Goal: Task Accomplishment & Management: Complete application form

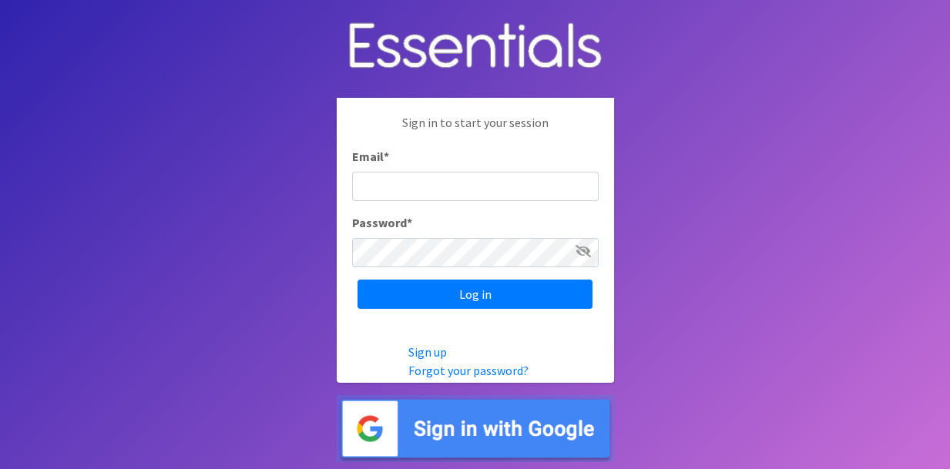
click at [371, 186] on input "Email *" at bounding box center [475, 186] width 247 height 29
click at [441, 183] on input "sherrie@soupnhare.org" at bounding box center [475, 186] width 247 height 29
type input "sherrie@soupnshare.org"
click at [581, 252] on icon at bounding box center [583, 251] width 15 height 12
click at [581, 251] on icon at bounding box center [584, 251] width 14 height 12
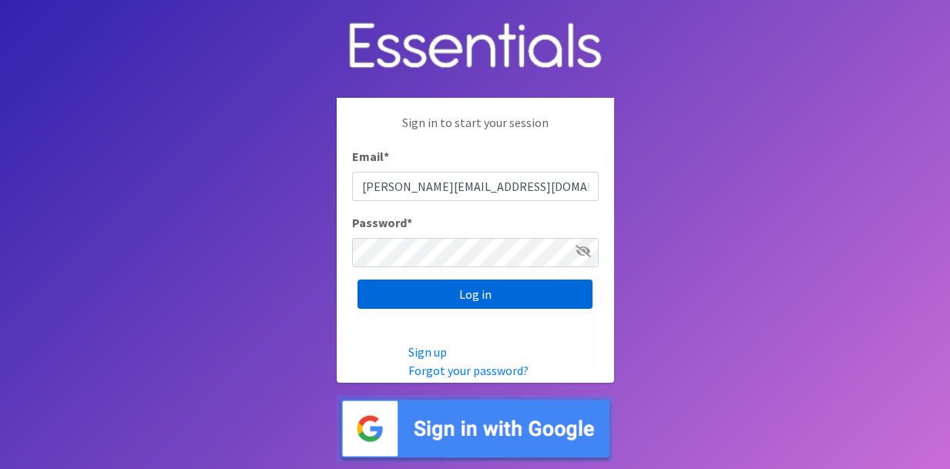
click at [518, 296] on input "Log in" at bounding box center [475, 294] width 235 height 29
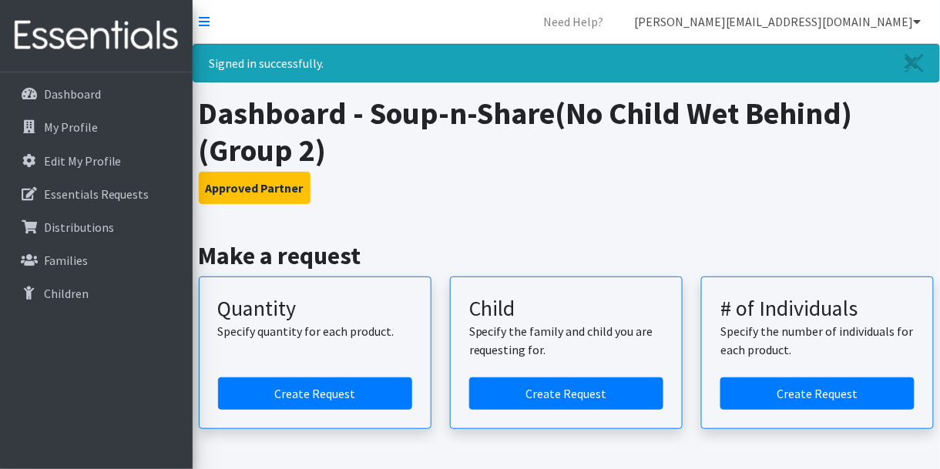
click at [862, 21] on link "sherrie@soupnshare.org" at bounding box center [778, 21] width 312 height 31
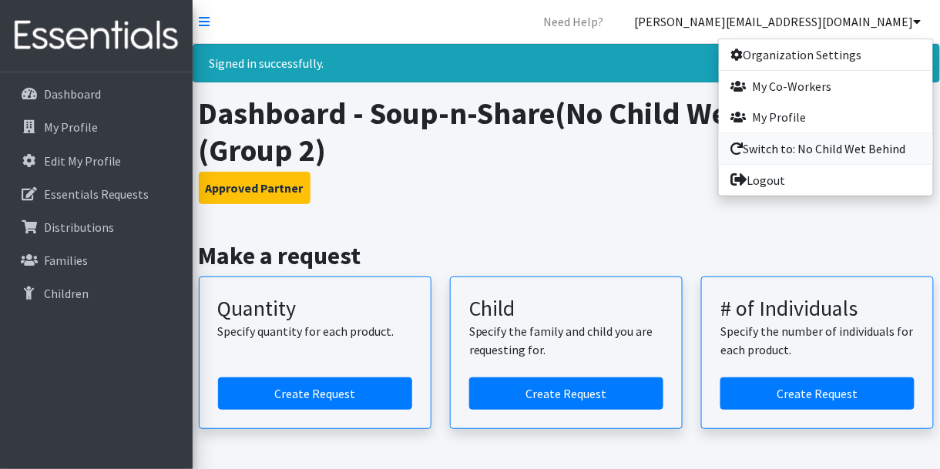
click at [782, 146] on link "Switch to: No Child Wet Behind" at bounding box center [826, 148] width 214 height 31
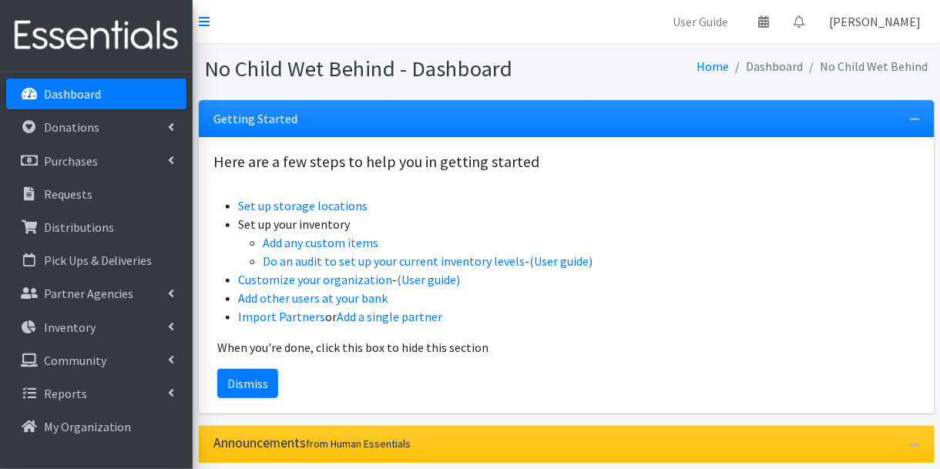
click at [887, 21] on link "Sherrie M Hare" at bounding box center [876, 21] width 116 height 31
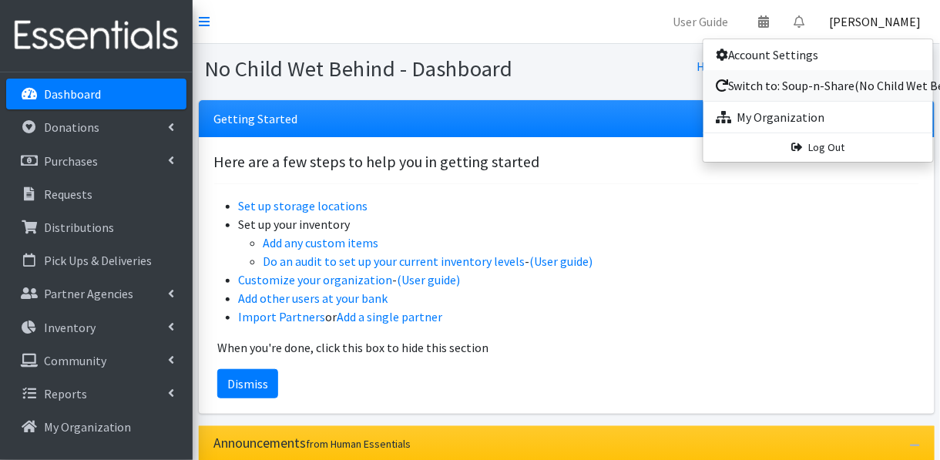
click at [835, 84] on link "Switch to: Soup-n-Share(No Child Wet Behind) (Group 2)" at bounding box center [819, 85] width 230 height 31
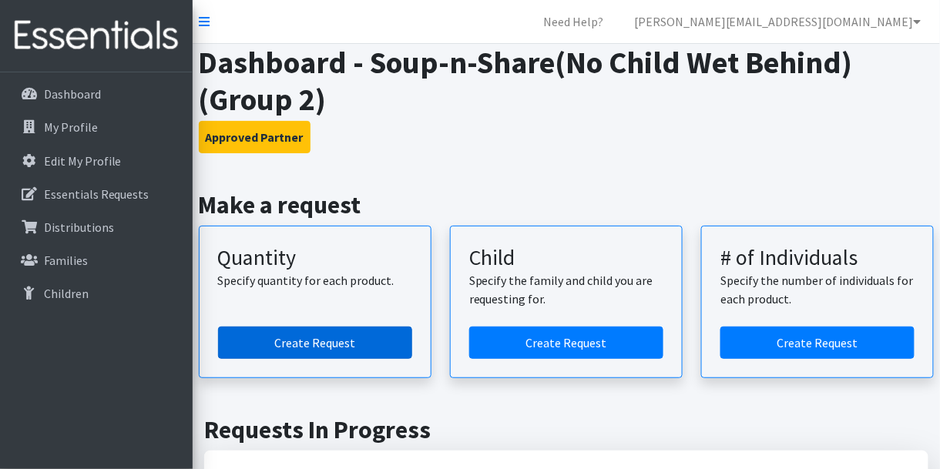
click at [304, 338] on link "Create Request" at bounding box center [315, 343] width 194 height 32
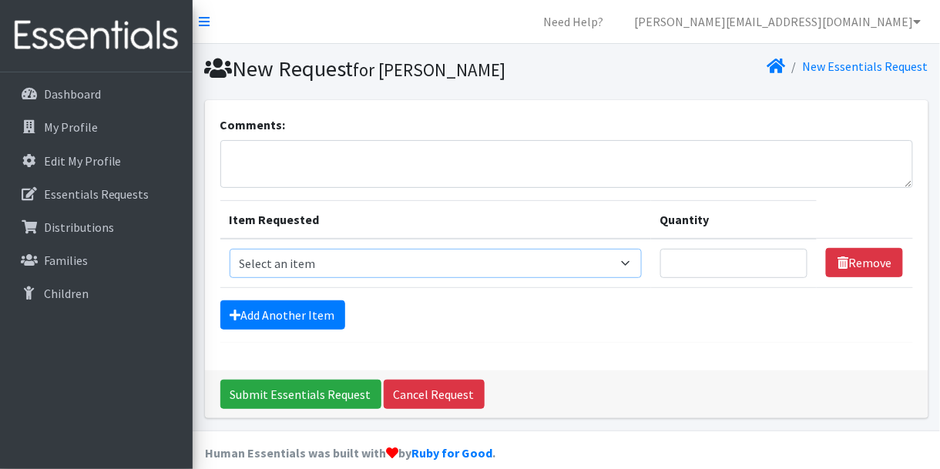
click at [634, 264] on select "Select an item Size 0/Newborn Size 1 Size 2 Size 3 Size 4 Size 5 Size 6 Size 7 …" at bounding box center [436, 263] width 412 height 29
click at [230, 249] on select "Select an item Size 0/Newborn Size 1 Size 2 Size 3 Size 4 Size 5 Size 6 Size 7 …" at bounding box center [436, 263] width 412 height 29
click at [633, 262] on select "Select an item Size 0/Newborn Size 1 Size 2 Size 3 Size 4 Size 5 Size 6 Size 7 …" at bounding box center [436, 263] width 412 height 29
click at [230, 249] on select "Select an item Size 0/Newborn Size 1 Size 2 Size 3 Size 4 Size 5 Size 6 Size 7 …" at bounding box center [436, 263] width 412 height 29
click at [636, 256] on select "Select an item Size 0/Newborn Size 1 Size 2 Size 3 Size 4 Size 5 Size 6 Size 7 …" at bounding box center [436, 263] width 412 height 29
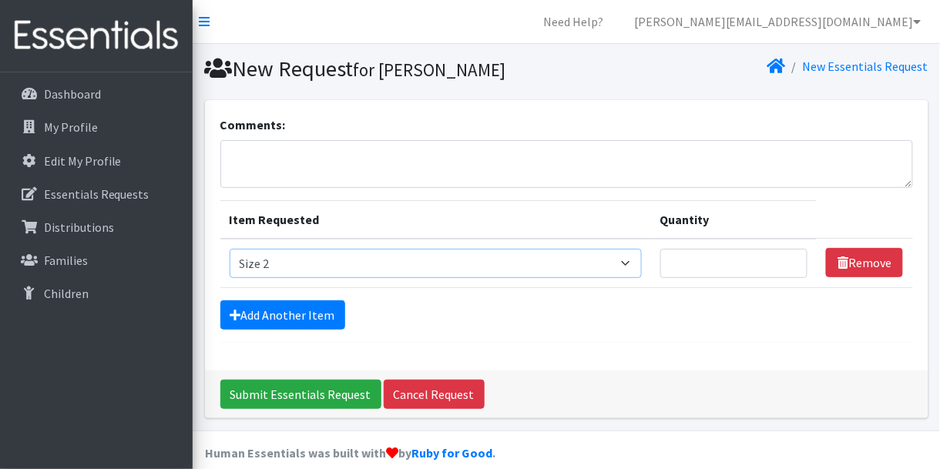
select select "1090"
click at [230, 249] on select "Select an item Size 0/Newborn Size 1 Size 2 Size 3 Size 4 Size 5 Size 6 Size 7 …" at bounding box center [436, 263] width 412 height 29
click at [682, 261] on input "Quantity" at bounding box center [734, 263] width 148 height 29
type input "250"
click at [308, 314] on link "Add Another Item" at bounding box center [282, 315] width 125 height 29
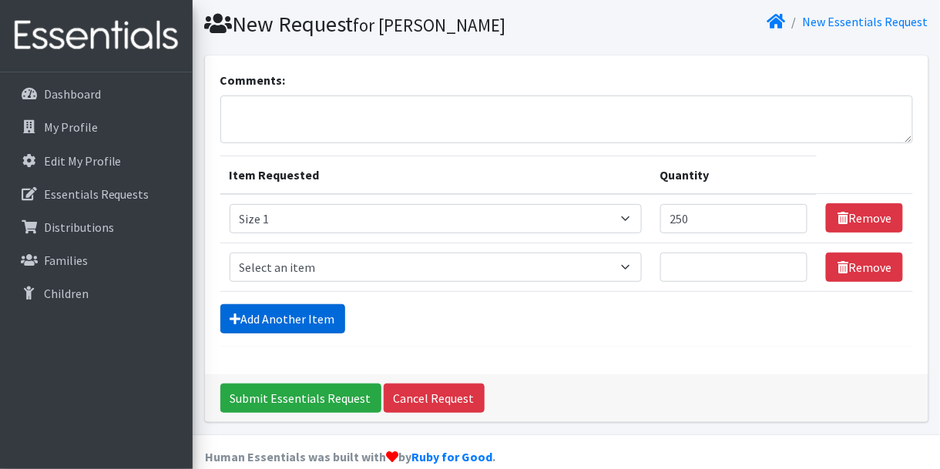
scroll to position [64, 0]
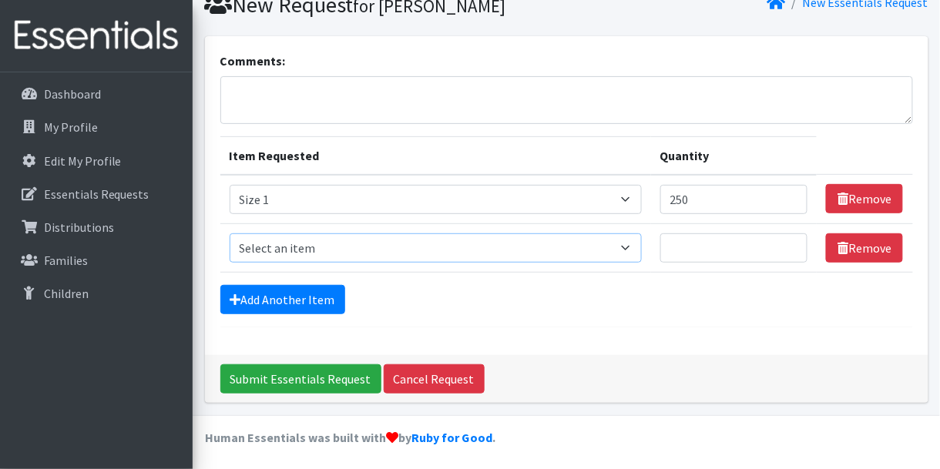
click at [630, 245] on select "Select an item Size 0/Newborn Size 1 Size 2 Size 3 Size 4 Size 5 Size 6 Size 7 …" at bounding box center [436, 248] width 412 height 29
select select "1091"
click at [230, 234] on select "Select an item Size 0/Newborn Size 1 Size 2 Size 3 Size 4 Size 5 Size 6 Size 7 …" at bounding box center [436, 248] width 412 height 29
click at [725, 250] on input "Quantity" at bounding box center [734, 248] width 148 height 29
type input "350"
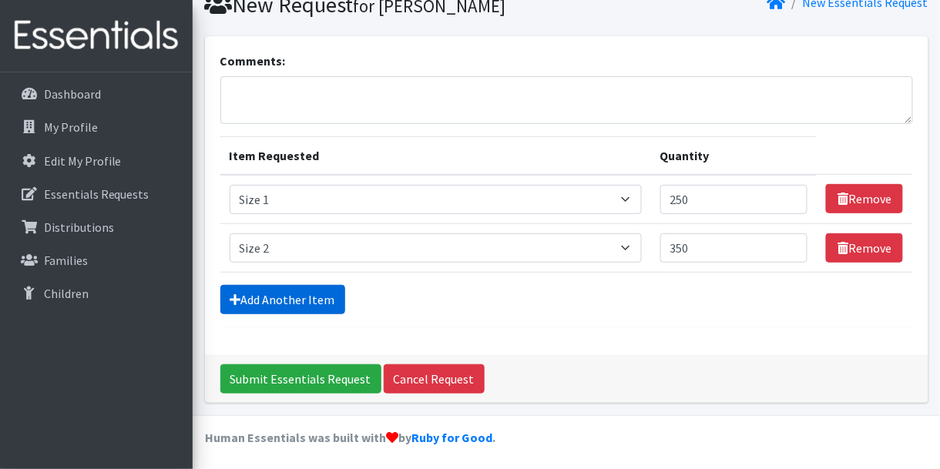
click at [317, 294] on link "Add Another Item" at bounding box center [282, 299] width 125 height 29
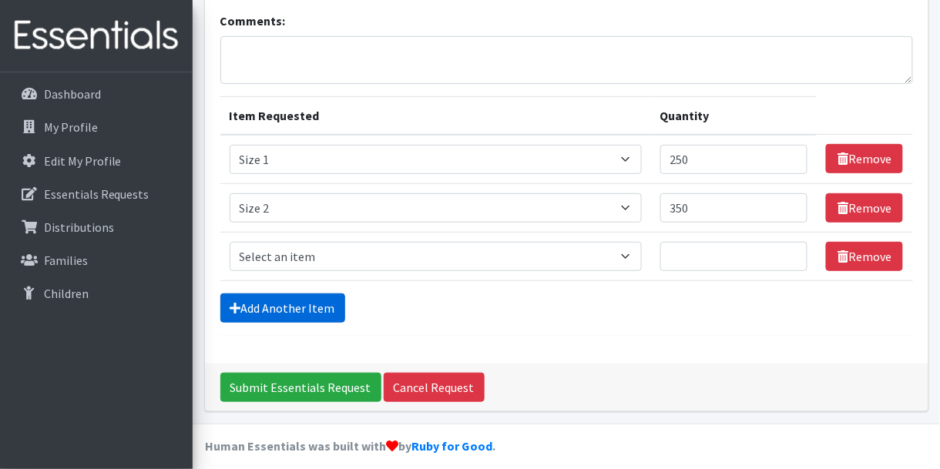
scroll to position [113, 0]
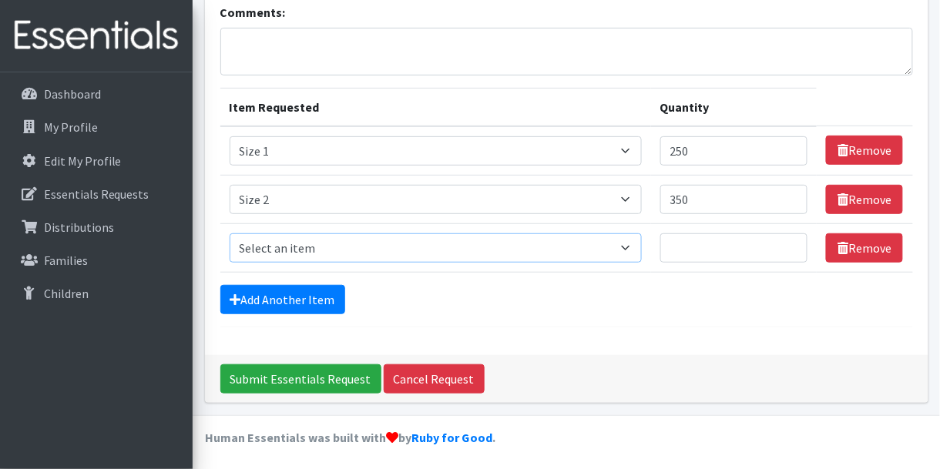
click at [636, 249] on select "Select an item Size 0/Newborn Size 1 Size 2 Size 3 Size 4 Size 5 Size 6 Size 7 …" at bounding box center [436, 248] width 412 height 29
select select "1094"
click at [230, 234] on select "Select an item Size 0/Newborn Size 1 Size 2 Size 3 Size 4 Size 5 Size 6 Size 7 …" at bounding box center [436, 248] width 412 height 29
click at [686, 252] on input "Quantity" at bounding box center [734, 248] width 148 height 29
type input "575"
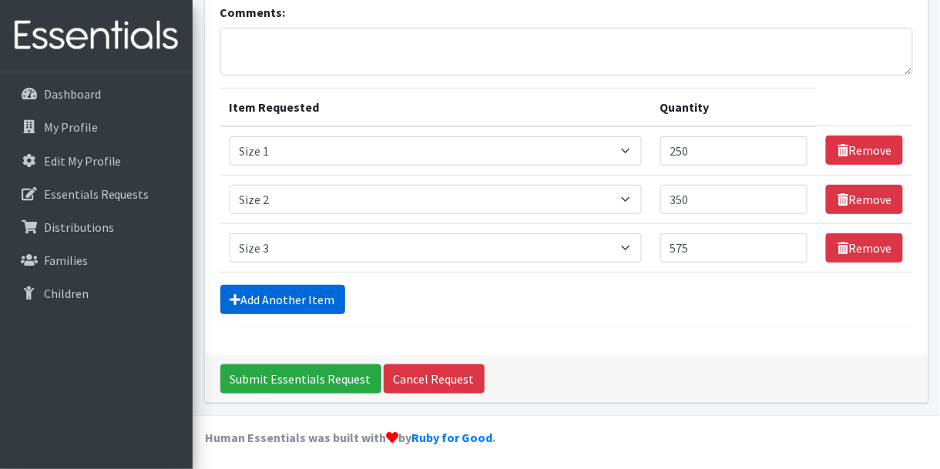
click at [307, 300] on link "Add Another Item" at bounding box center [282, 299] width 125 height 29
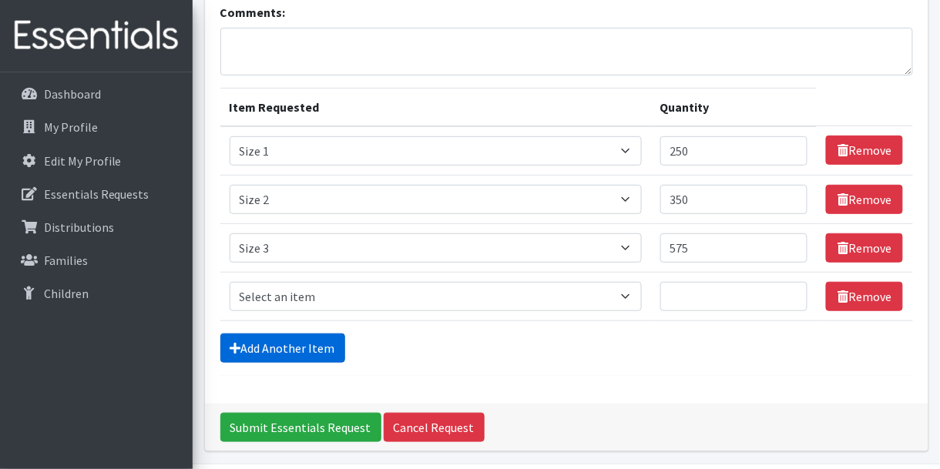
scroll to position [161, 0]
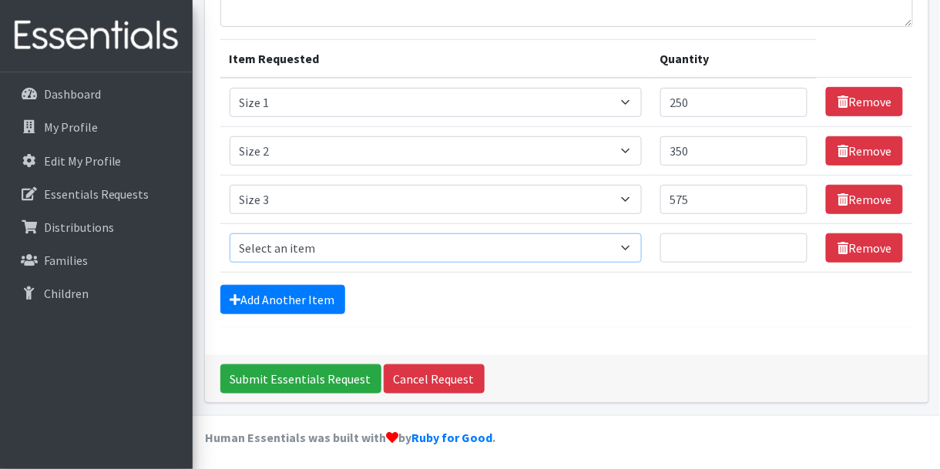
click at [327, 245] on select "Select an item Size 0/Newborn Size 1 Size 2 Size 3 Size 4 Size 5 Size 6 Size 7 …" at bounding box center [436, 248] width 412 height 29
select select "1097"
click at [230, 234] on select "Select an item Size 0/Newborn Size 1 Size 2 Size 3 Size 4 Size 5 Size 6 Size 7 …" at bounding box center [436, 248] width 412 height 29
click at [705, 245] on input "Quantity" at bounding box center [734, 248] width 148 height 29
type input "2000"
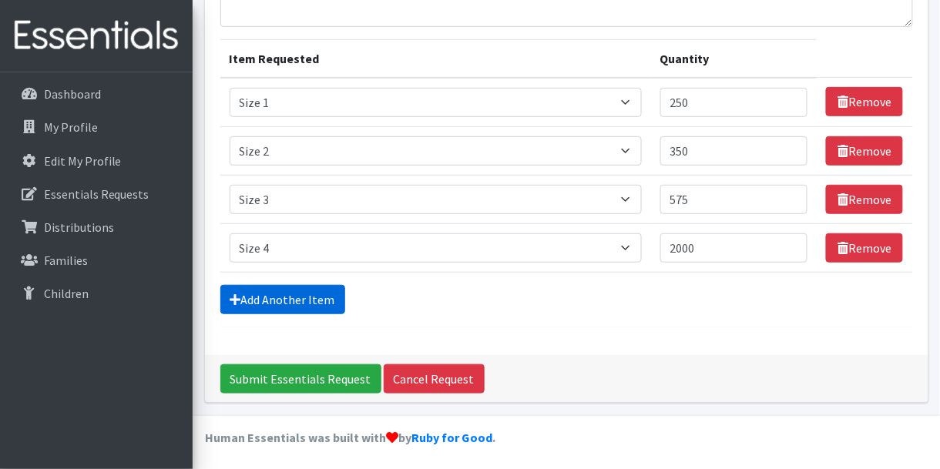
click at [301, 297] on link "Add Another Item" at bounding box center [282, 299] width 125 height 29
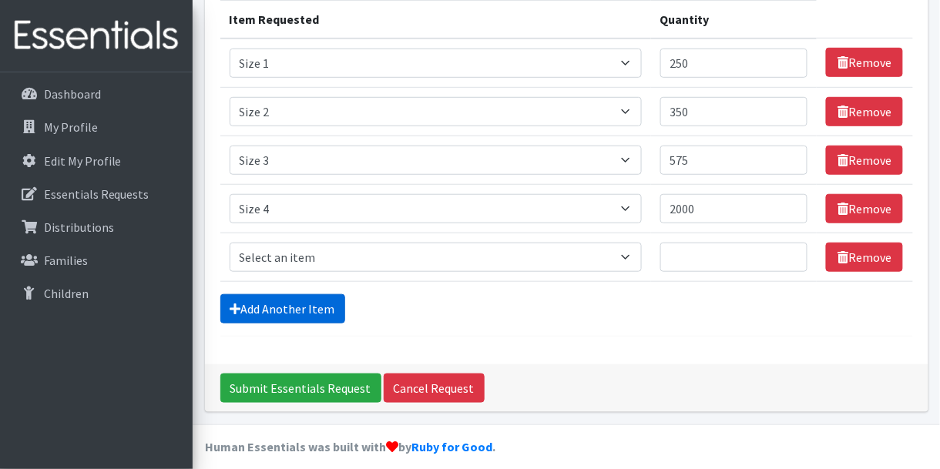
scroll to position [209, 0]
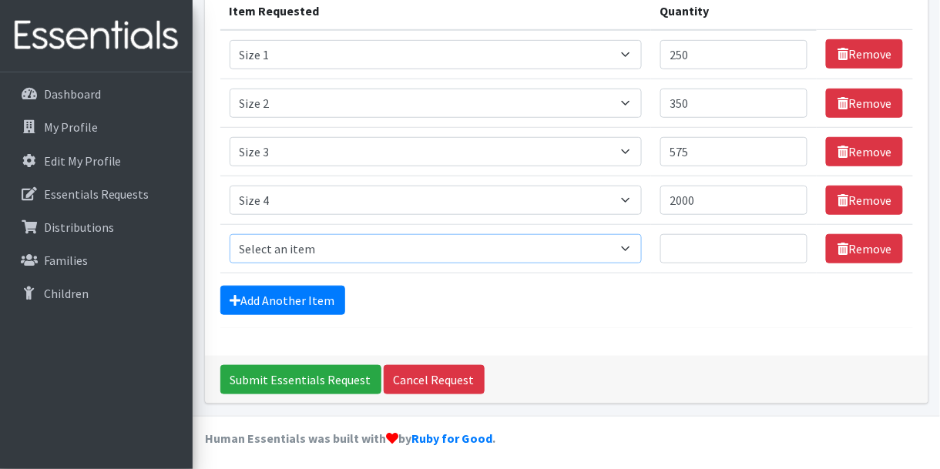
click at [306, 249] on select "Select an item Size 0/Newborn Size 1 Size 2 Size 3 Size 4 Size 5 Size 6 Size 7 …" at bounding box center [436, 248] width 412 height 29
select select "1098"
click at [230, 234] on select "Select an item Size 0/Newborn Size 1 Size 2 Size 3 Size 4 Size 5 Size 6 Size 7 …" at bounding box center [436, 248] width 412 height 29
drag, startPoint x: 696, startPoint y: 249, endPoint x: 694, endPoint y: 257, distance: 8.0
click at [694, 252] on input "Quantity" at bounding box center [734, 248] width 148 height 29
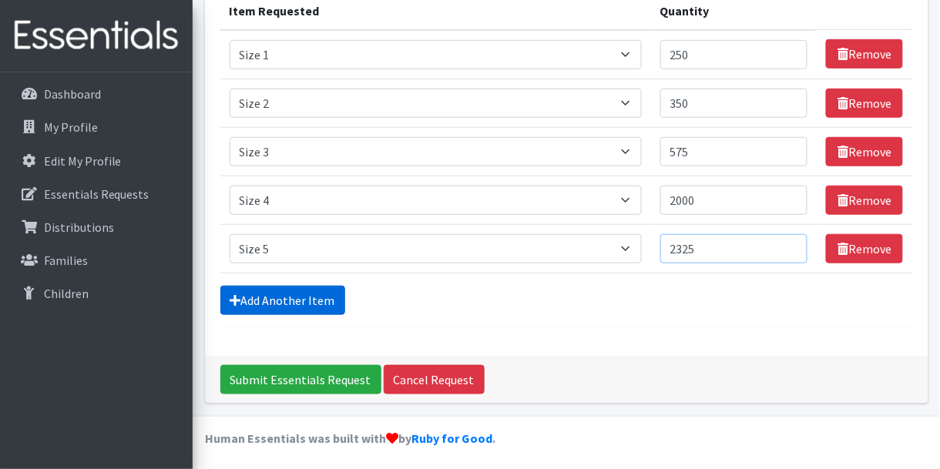
type input "2325"
click at [284, 293] on link "Add Another Item" at bounding box center [282, 300] width 125 height 29
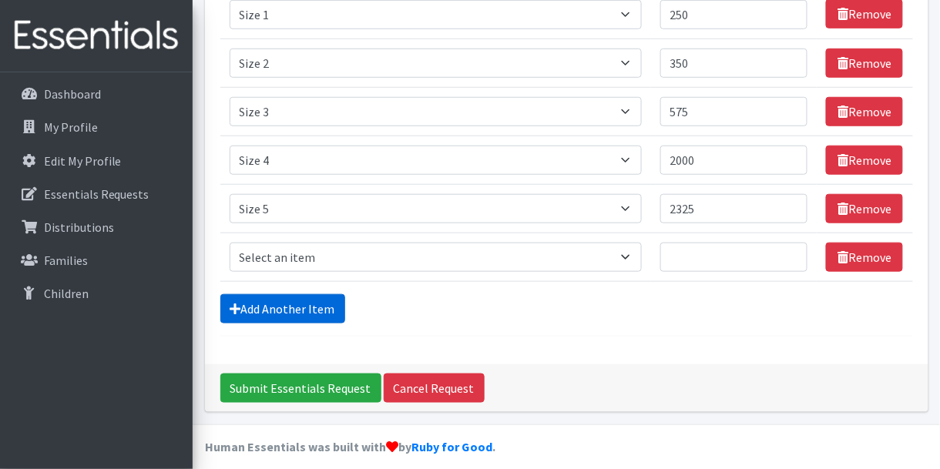
scroll to position [257, 0]
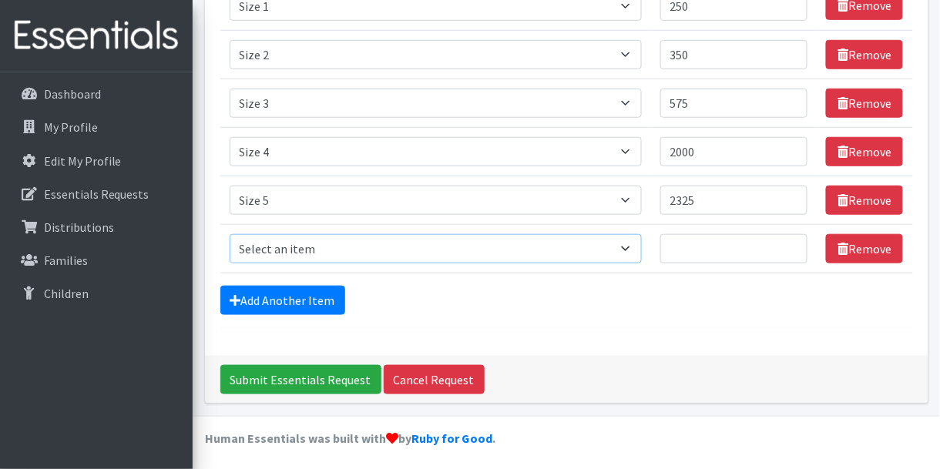
click at [285, 247] on select "Select an item Size 0/Newborn Size 1 Size 2 Size 3 Size 4 Size 5 Size 6 Size 7 …" at bounding box center [436, 248] width 412 height 29
select select "1100"
click at [230, 234] on select "Select an item Size 0/Newborn Size 1 Size 2 Size 3 Size 4 Size 5 Size 6 Size 7 …" at bounding box center [436, 248] width 412 height 29
click at [685, 241] on input "Quantity" at bounding box center [734, 248] width 148 height 29
type input "3400"
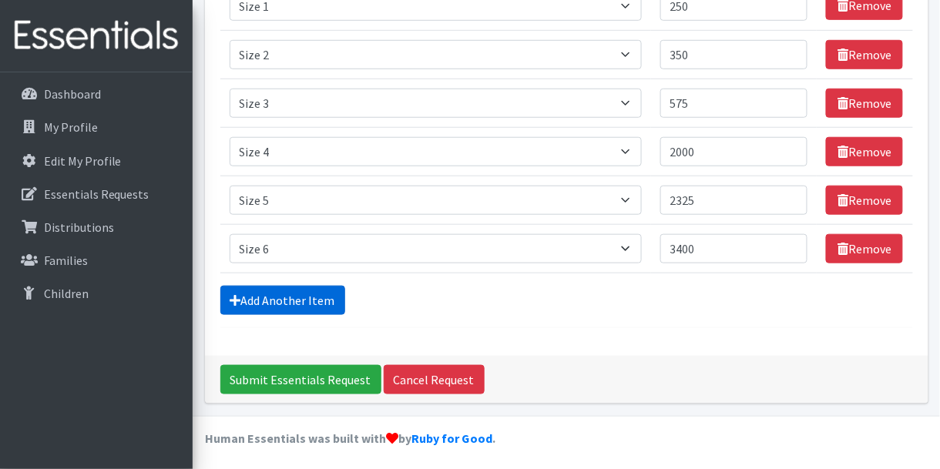
click at [328, 301] on link "Add Another Item" at bounding box center [282, 300] width 125 height 29
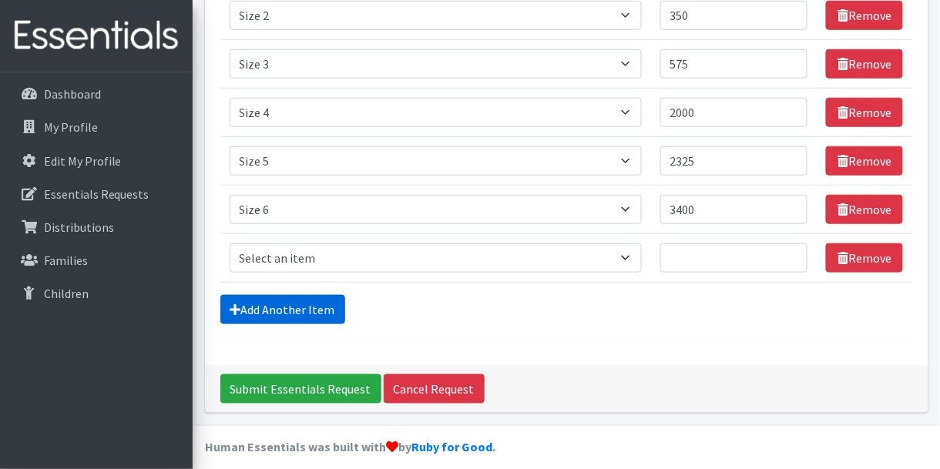
scroll to position [305, 0]
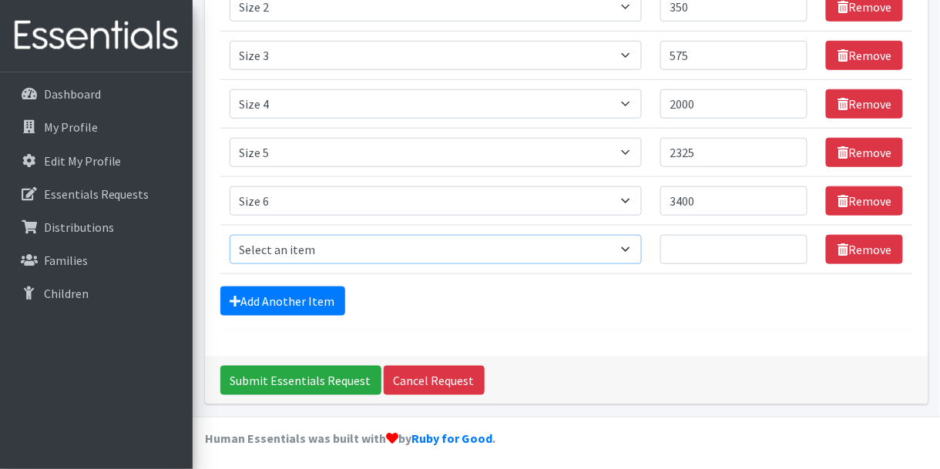
click at [633, 245] on select "Select an item Size 0/Newborn Size 1 Size 2 Size 3 Size 4 Size 5 Size 6 Size 7 …" at bounding box center [436, 249] width 412 height 29
select select "1105"
click at [230, 235] on select "Select an item Size 0/Newborn Size 1 Size 2 Size 3 Size 4 Size 5 Size 6 Size 7 …" at bounding box center [436, 249] width 412 height 29
click at [740, 240] on input "Quantity" at bounding box center [734, 249] width 148 height 29
type input "30"
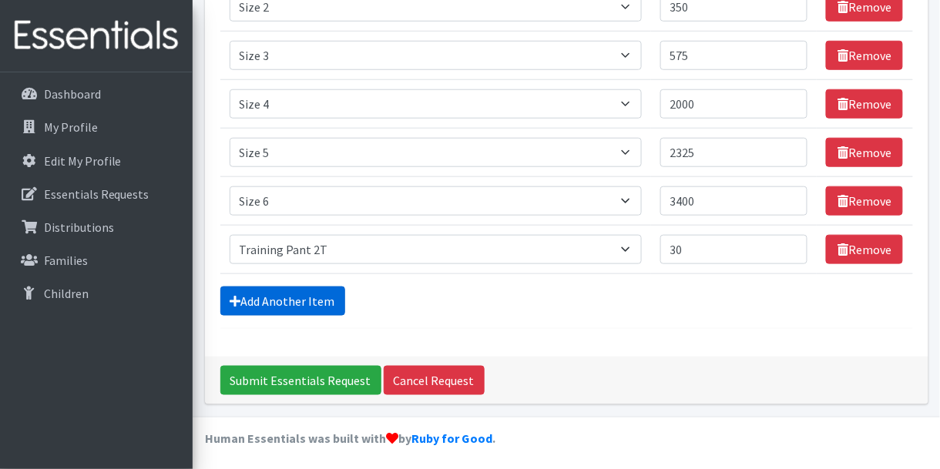
click at [321, 301] on link "Add Another Item" at bounding box center [282, 301] width 125 height 29
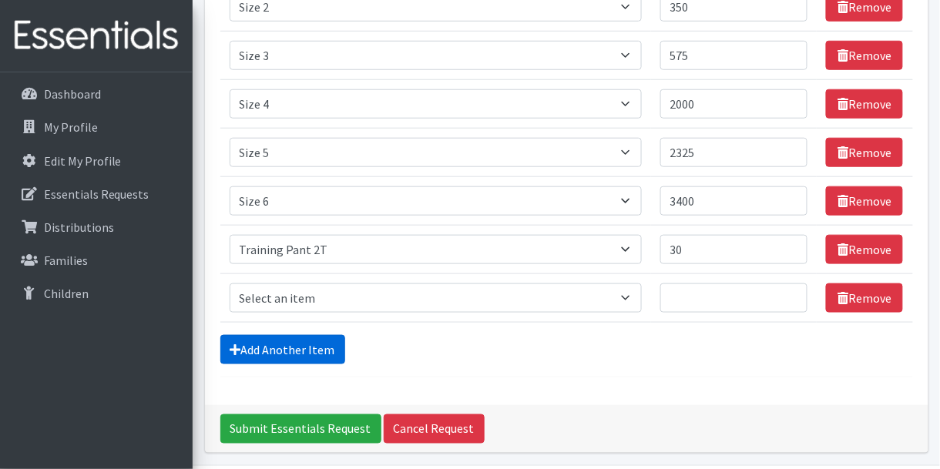
scroll to position [354, 0]
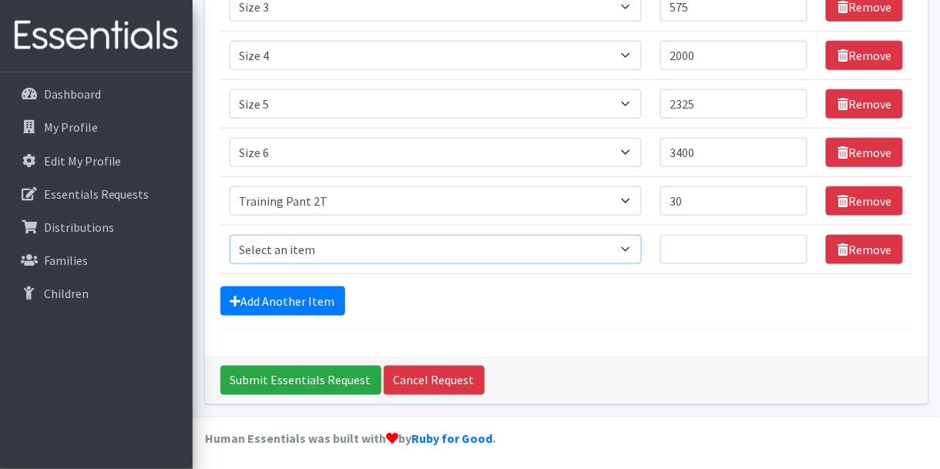
click at [314, 247] on select "Select an item Size 0/Newborn Size 1 Size 2 Size 3 Size 4 Size 5 Size 6 Size 7 …" at bounding box center [436, 249] width 412 height 29
select select "1107"
click at [230, 235] on select "Select an item Size 0/Newborn Size 1 Size 2 Size 3 Size 4 Size 5 Size 6 Size 7 …" at bounding box center [436, 249] width 412 height 29
click at [696, 252] on input "Quantity" at bounding box center [734, 249] width 148 height 29
type input "120"
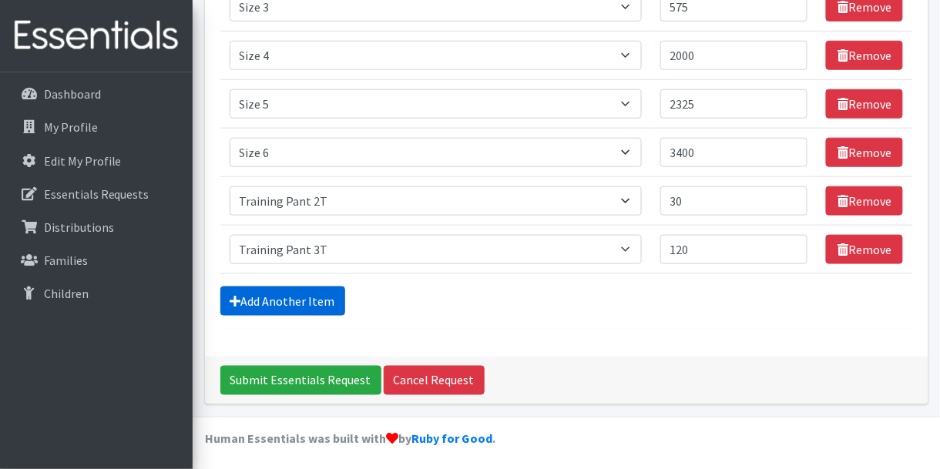
click at [319, 301] on link "Add Another Item" at bounding box center [282, 301] width 125 height 29
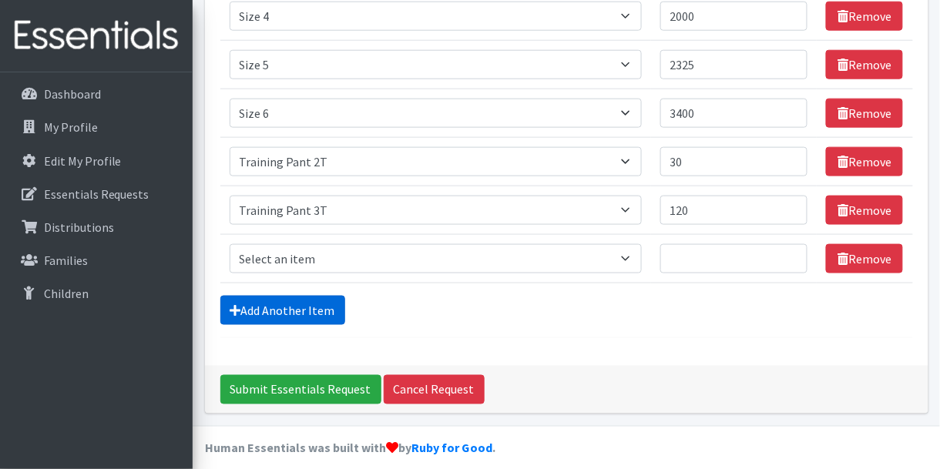
scroll to position [401, 0]
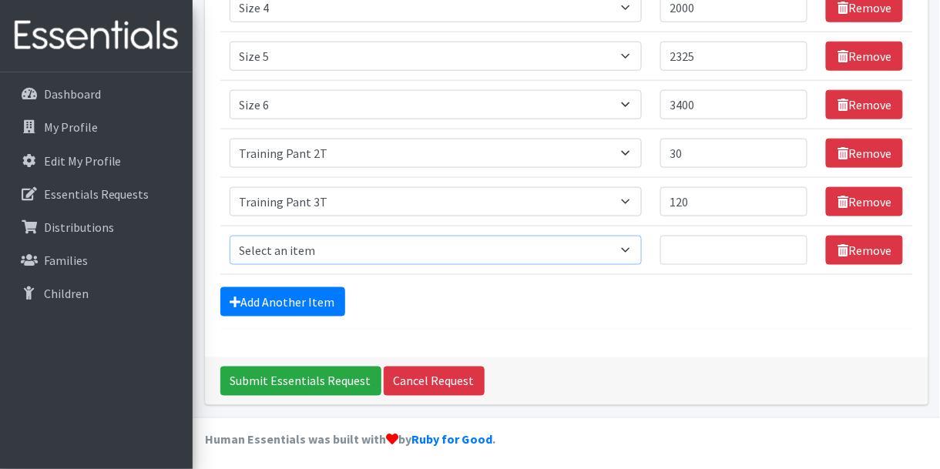
click at [334, 249] on select "Select an item Size 0/Newborn Size 1 Size 2 Size 3 Size 4 Size 5 Size 6 Size 7 …" at bounding box center [436, 250] width 412 height 29
select select "1093"
click at [230, 236] on select "Select an item Size 0/Newborn Size 1 Size 2 Size 3 Size 4 Size 5 Size 6 Size 7 …" at bounding box center [436, 250] width 412 height 29
click at [703, 246] on input "Quantity" at bounding box center [734, 250] width 148 height 29
type input "100"
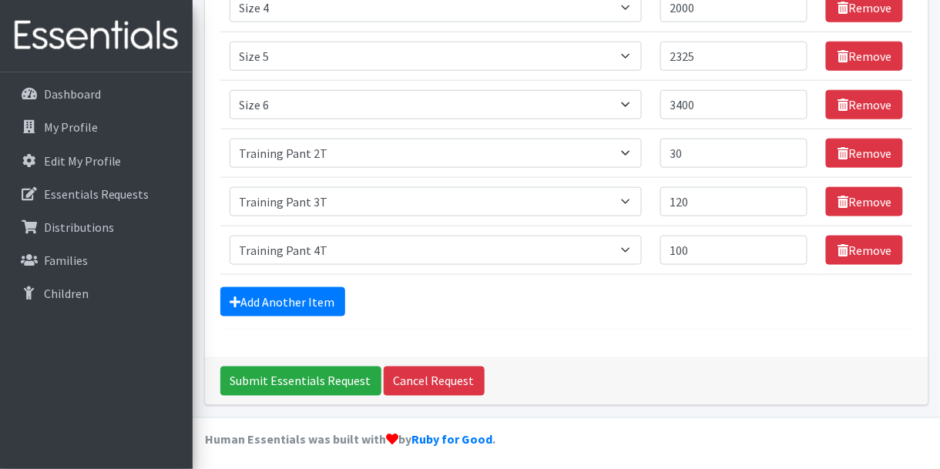
click at [612, 322] on form "Comments: Item Requested Quantity Item Requested Select an item Size 0/Newborn …" at bounding box center [566, 22] width 693 height 616
click at [310, 378] on input "Submit Essentials Request" at bounding box center [300, 381] width 161 height 29
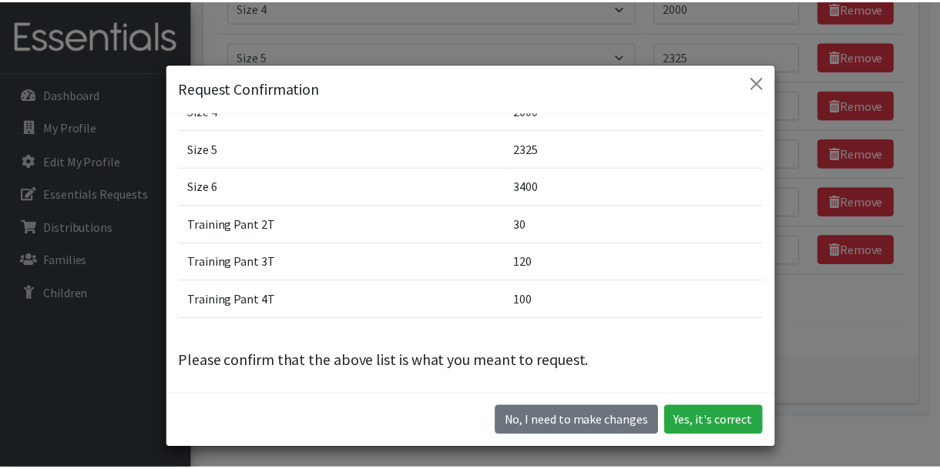
scroll to position [0, 0]
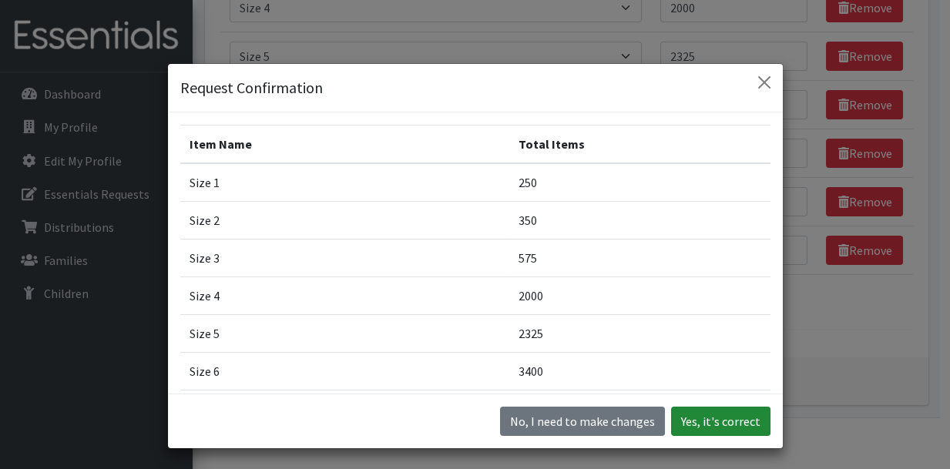
click at [713, 422] on button "Yes, it's correct" at bounding box center [720, 421] width 99 height 29
